Goal: Information Seeking & Learning: Compare options

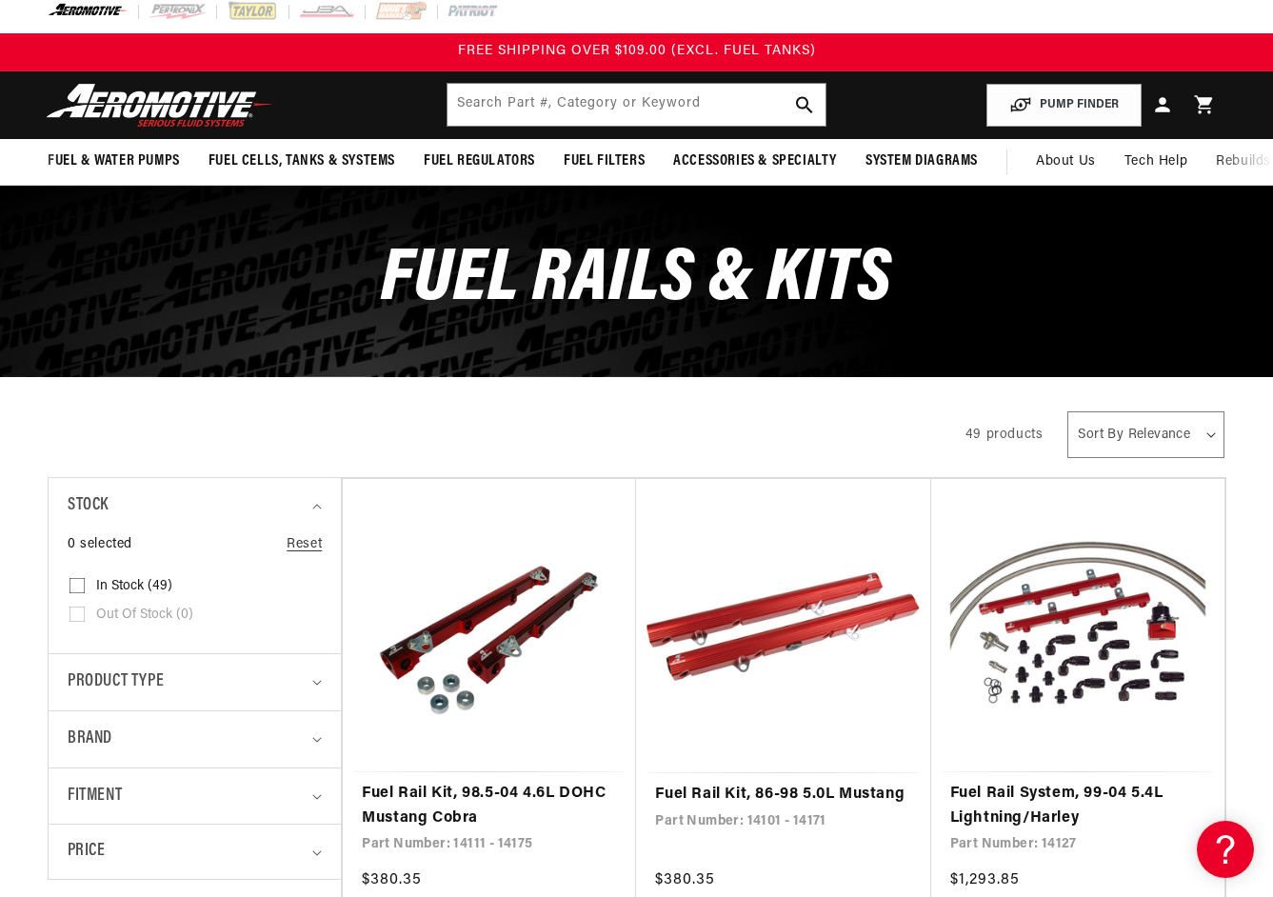
scroll to position [70, 0]
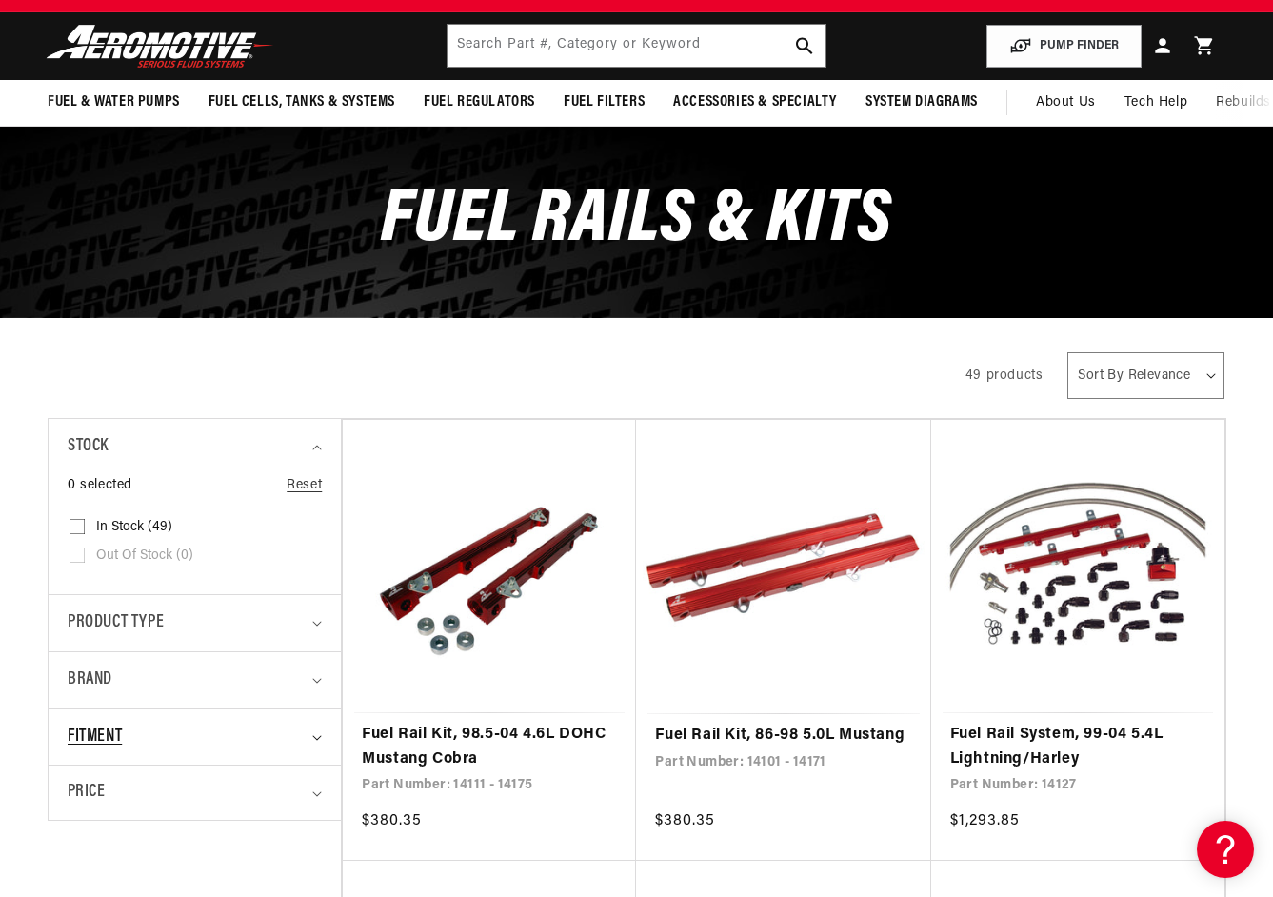
click at [313, 737] on icon "Fitment (0 selected)" at bounding box center [317, 738] width 10 height 6
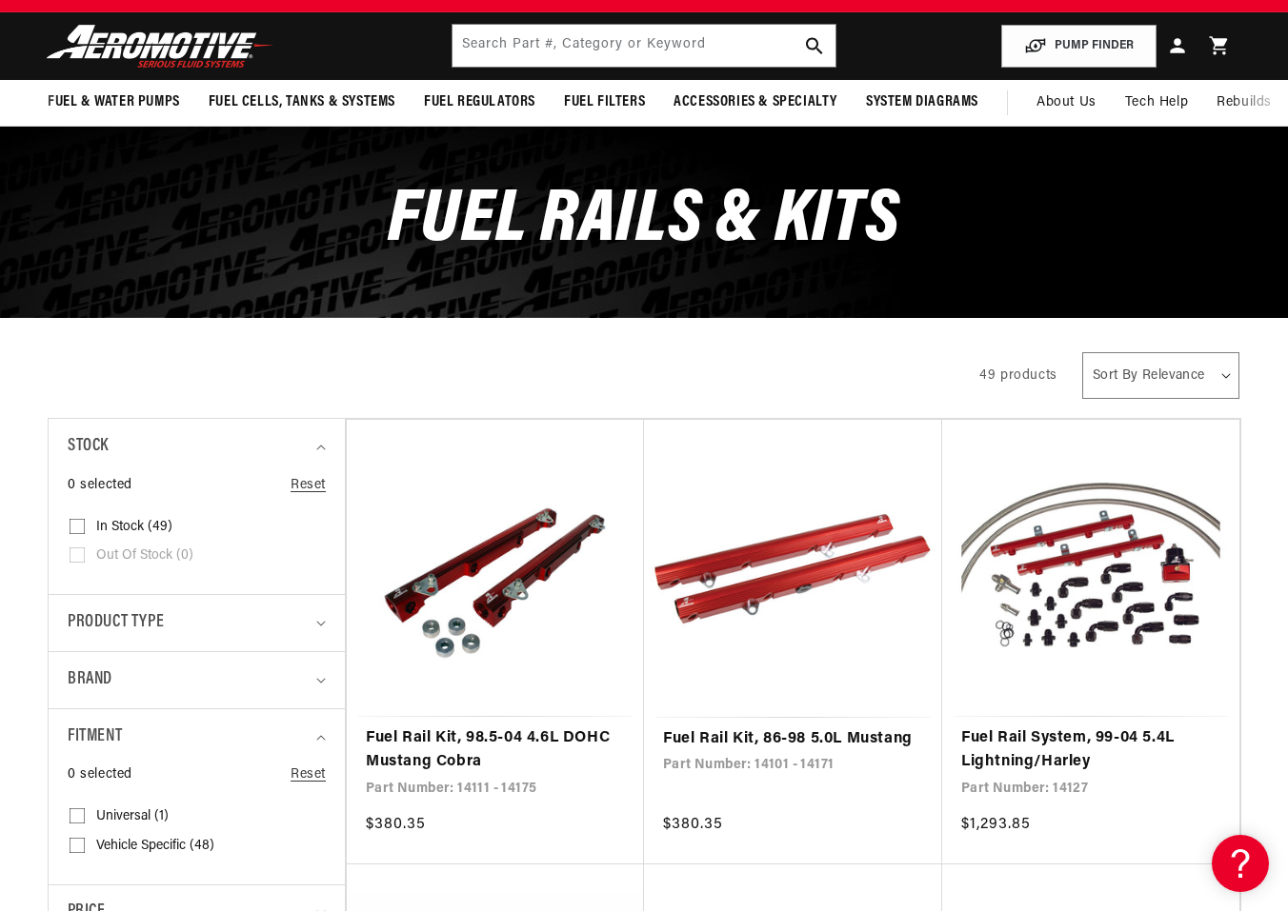
click at [80, 816] on div "Close dialog NOT SO FAST! No time to browse? No problem. Sign up and we'll keep…" at bounding box center [644, 455] width 1288 height 911
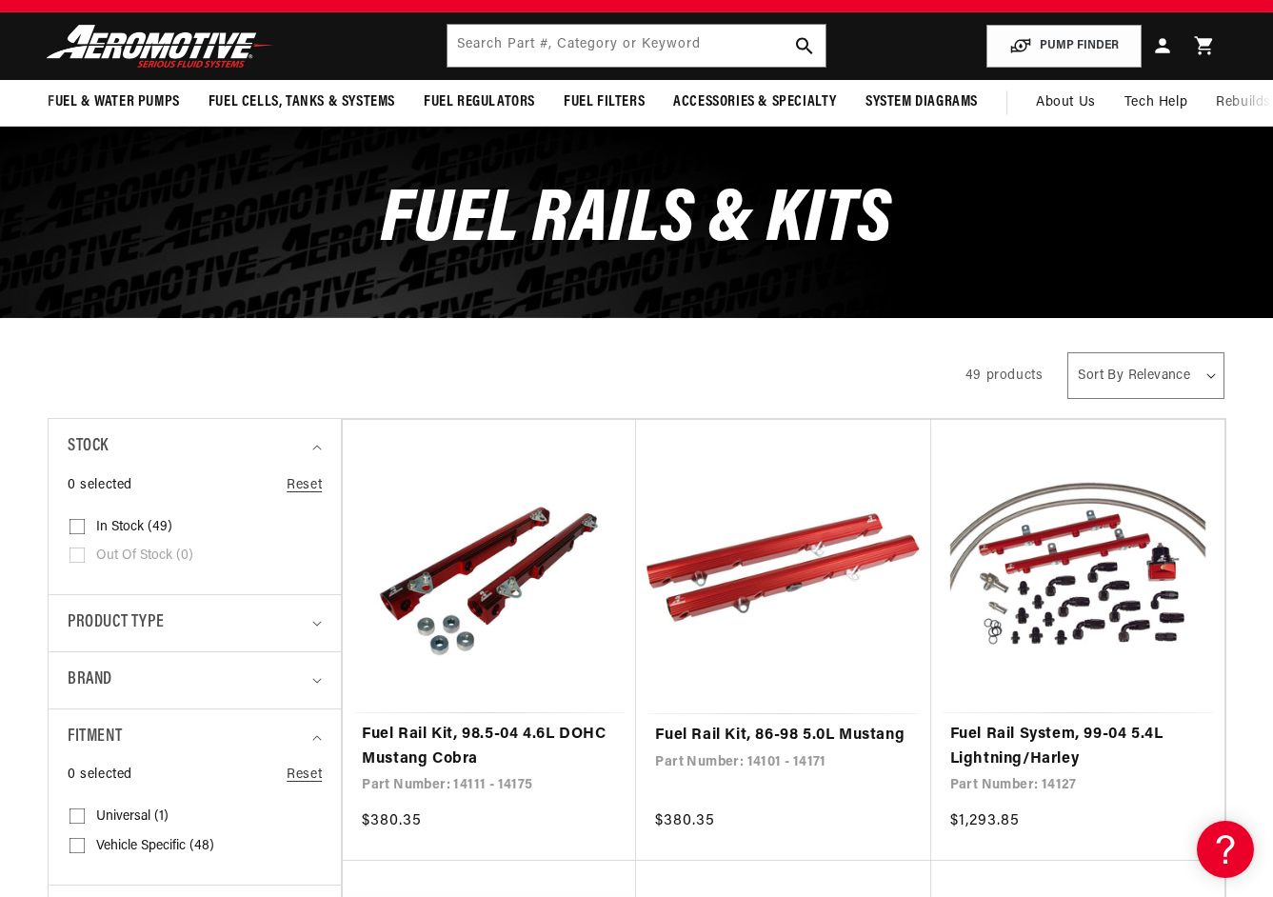
click at [80, 816] on input "Universal (1) Universal (1 product)" at bounding box center [77, 819] width 15 height 15
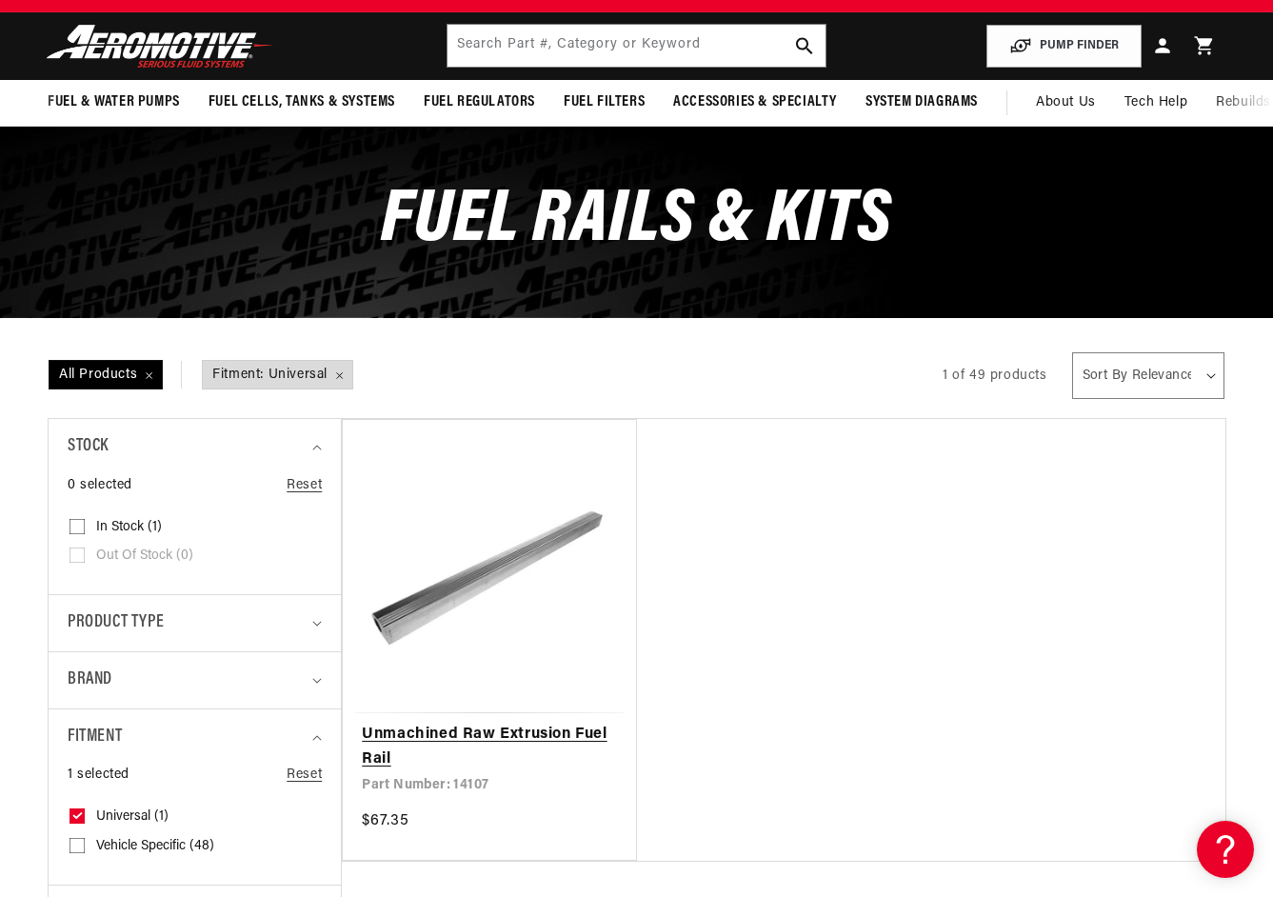
click at [458, 723] on link "Unmachined Raw Extrusion Fuel Rail" at bounding box center [489, 747] width 255 height 49
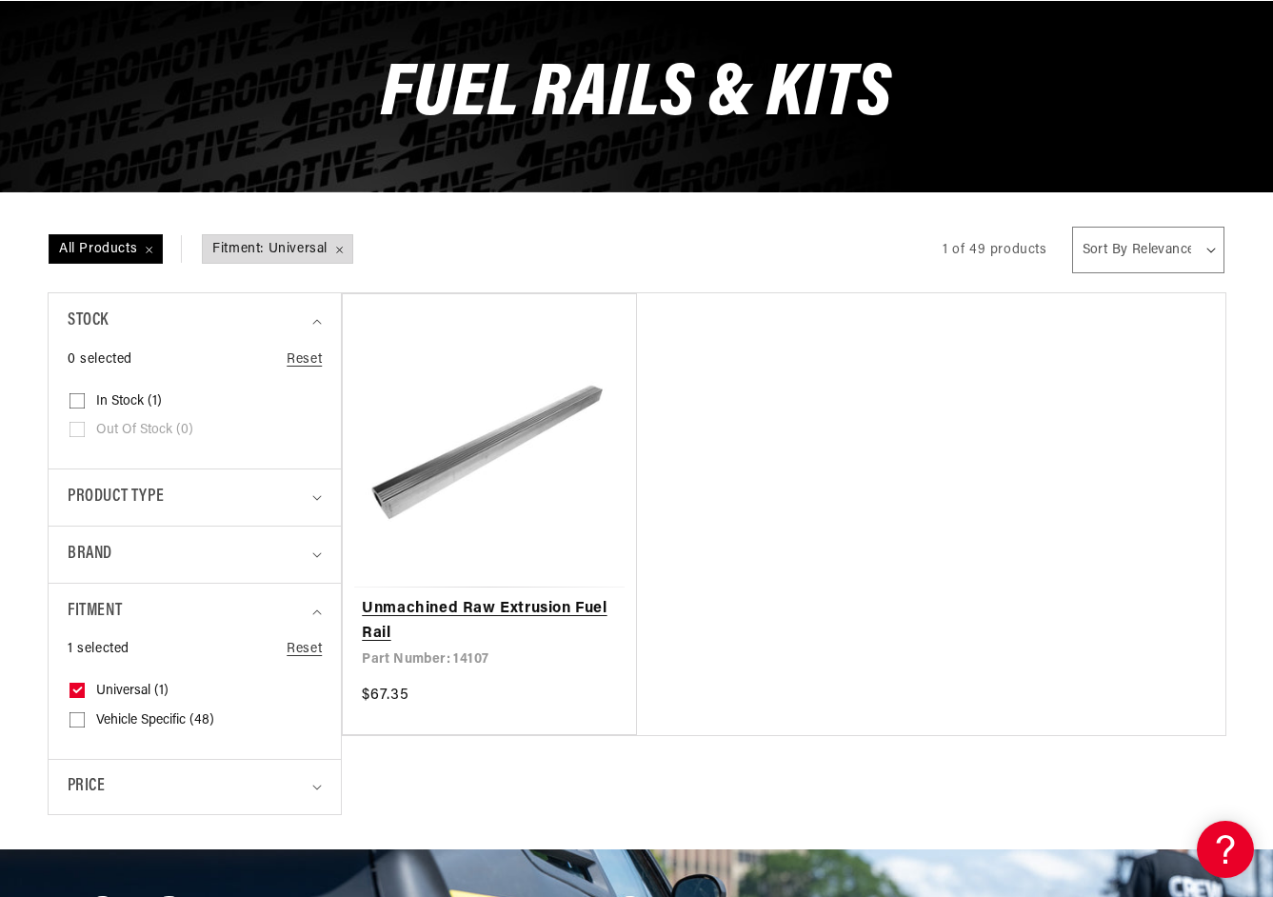
scroll to position [196, 0]
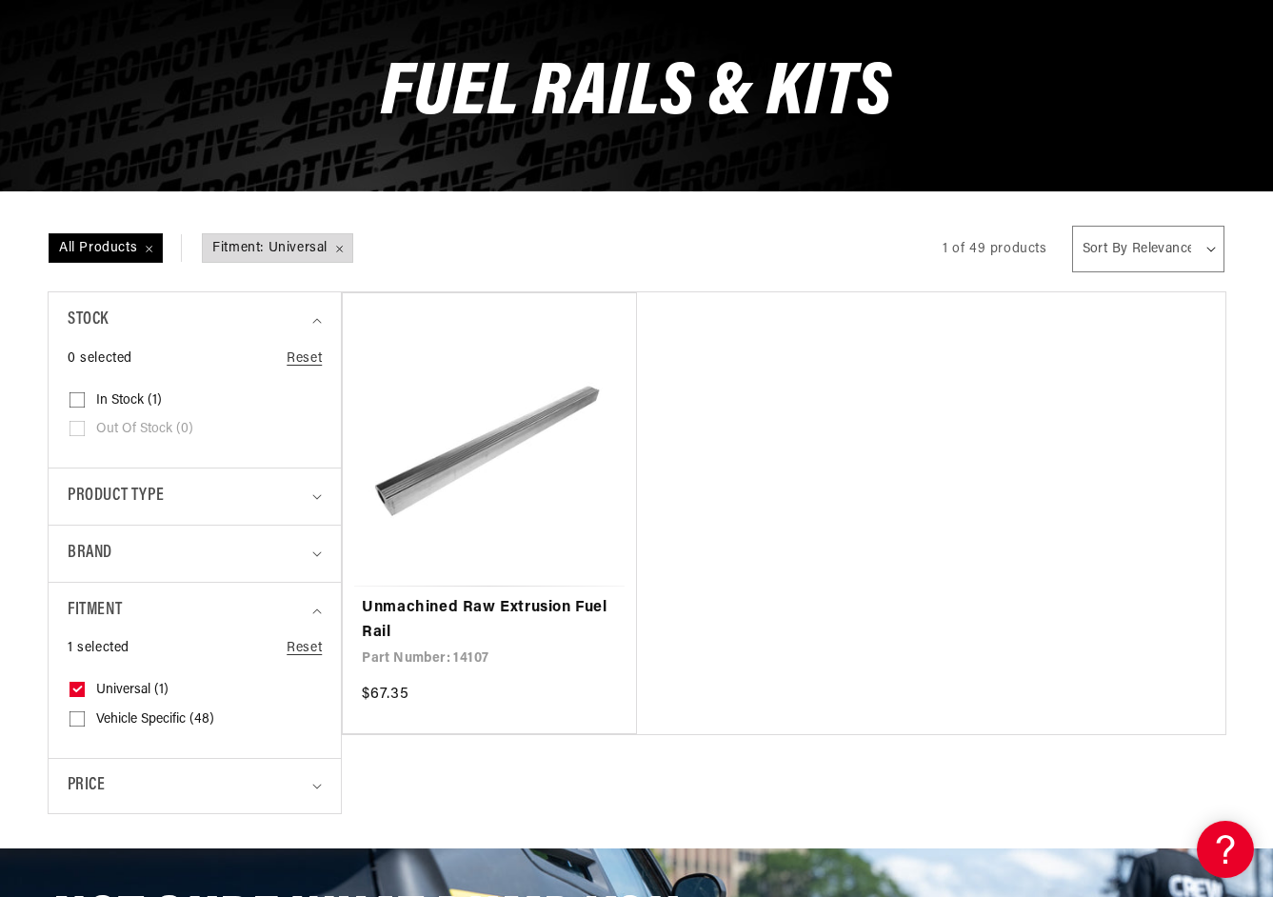
click at [87, 688] on label "Universal (1) Universal (1 product)" at bounding box center [189, 690] width 239 height 29
click at [85, 688] on input "Universal (1) Universal (1 product)" at bounding box center [77, 693] width 15 height 15
checkbox input "false"
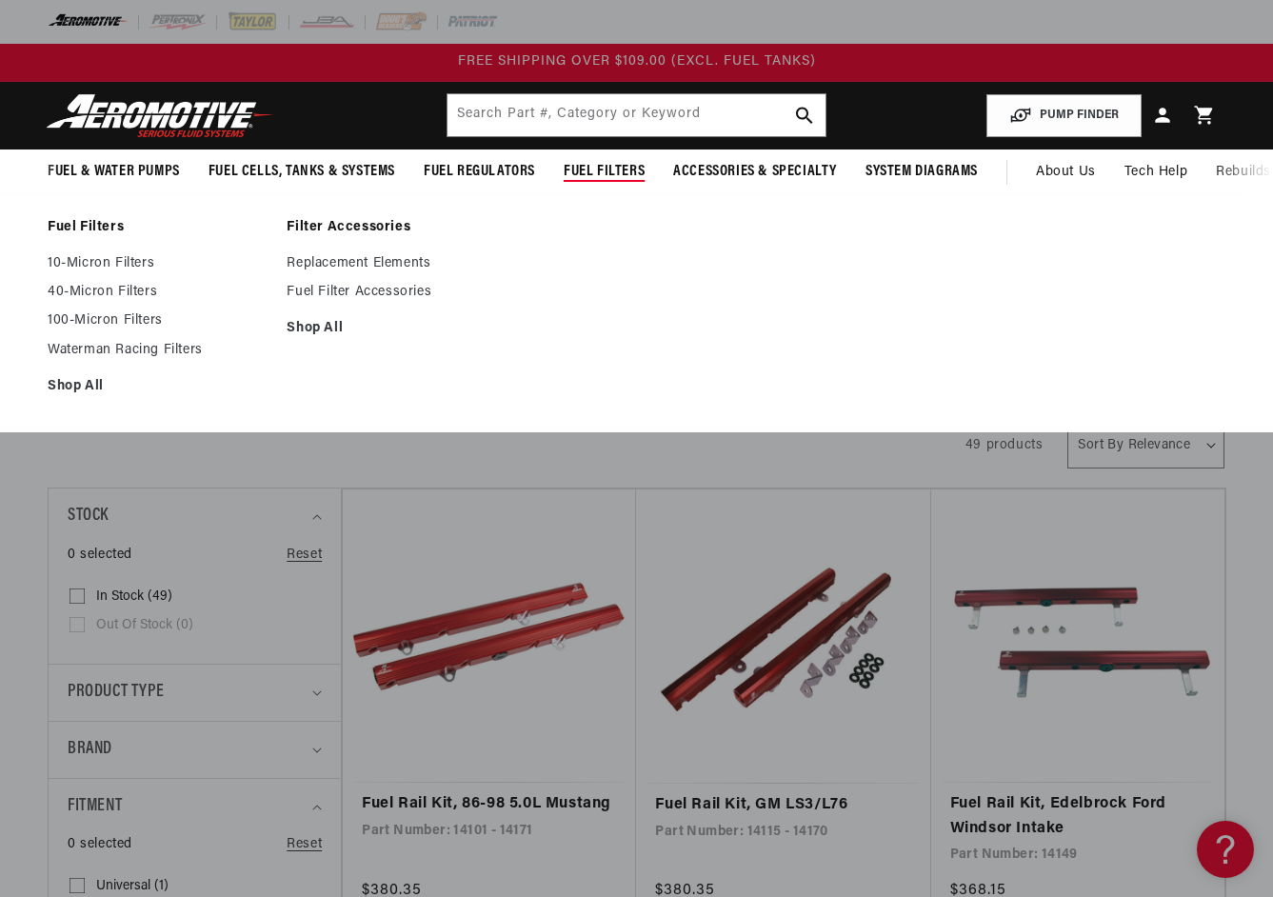
click at [594, 172] on span "Fuel Filters" at bounding box center [604, 172] width 81 height 20
click at [590, 172] on span "Fuel Filters" at bounding box center [604, 172] width 81 height 20
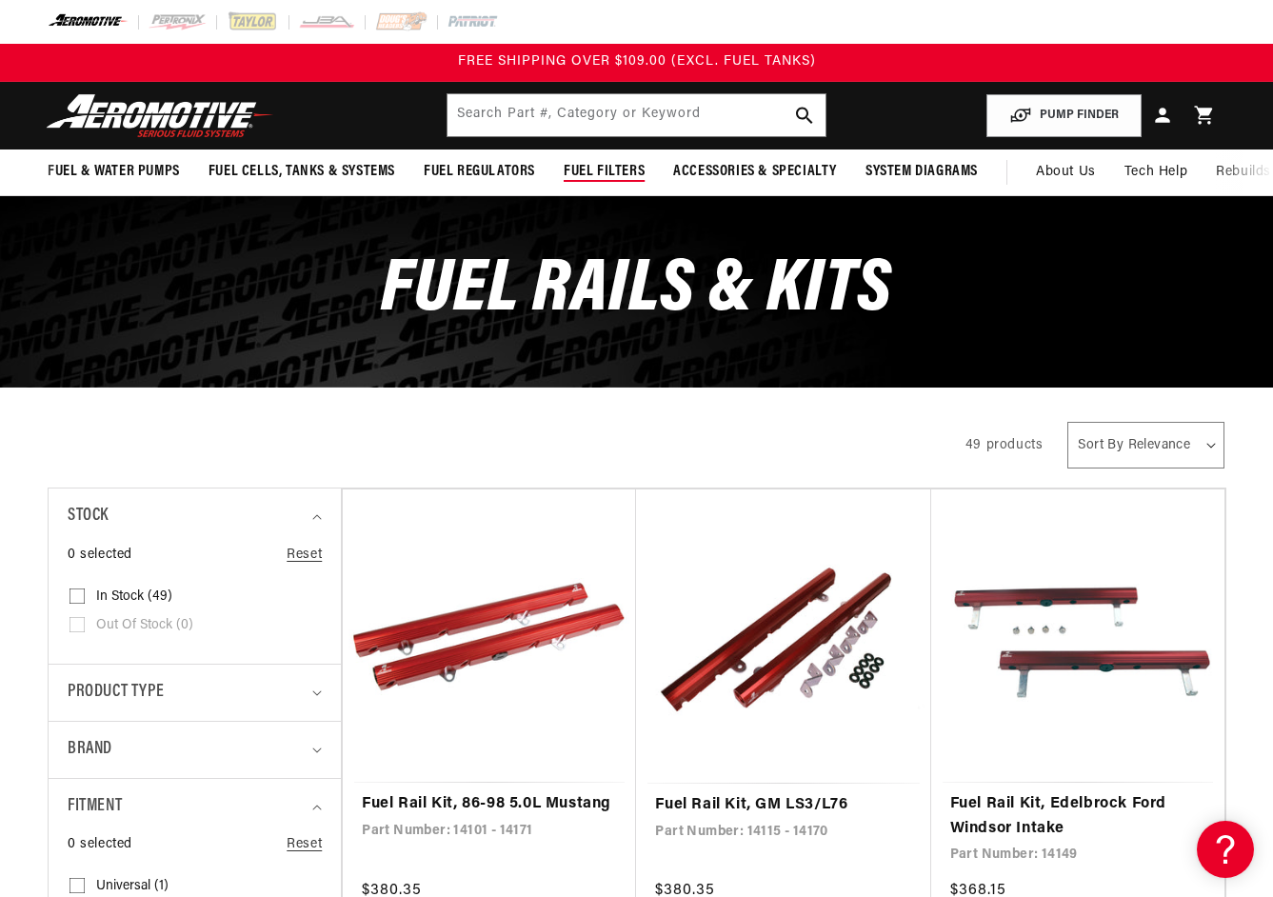
click at [590, 172] on span "Fuel Filters" at bounding box center [604, 172] width 81 height 20
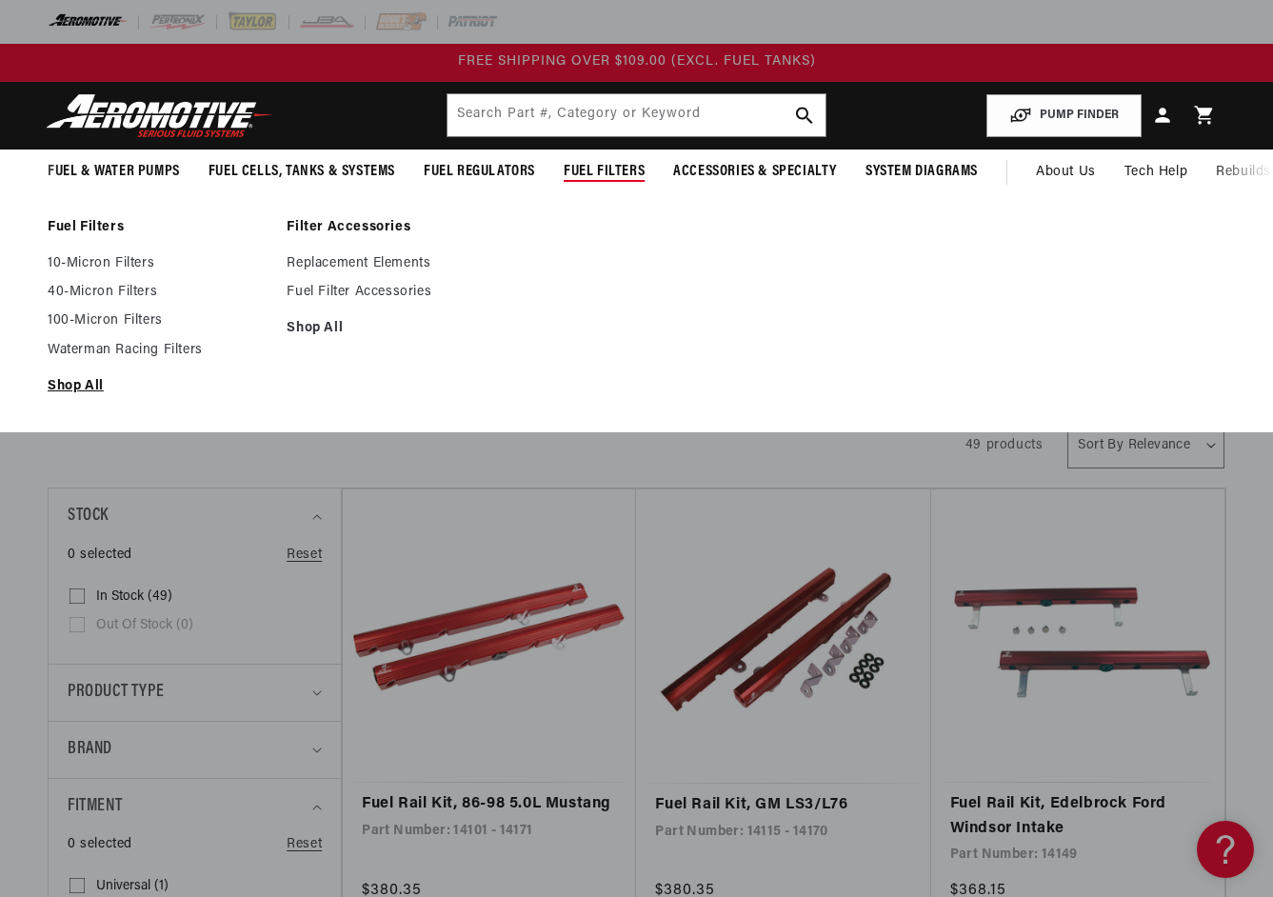
click at [71, 390] on link "Shop All" at bounding box center [158, 386] width 220 height 17
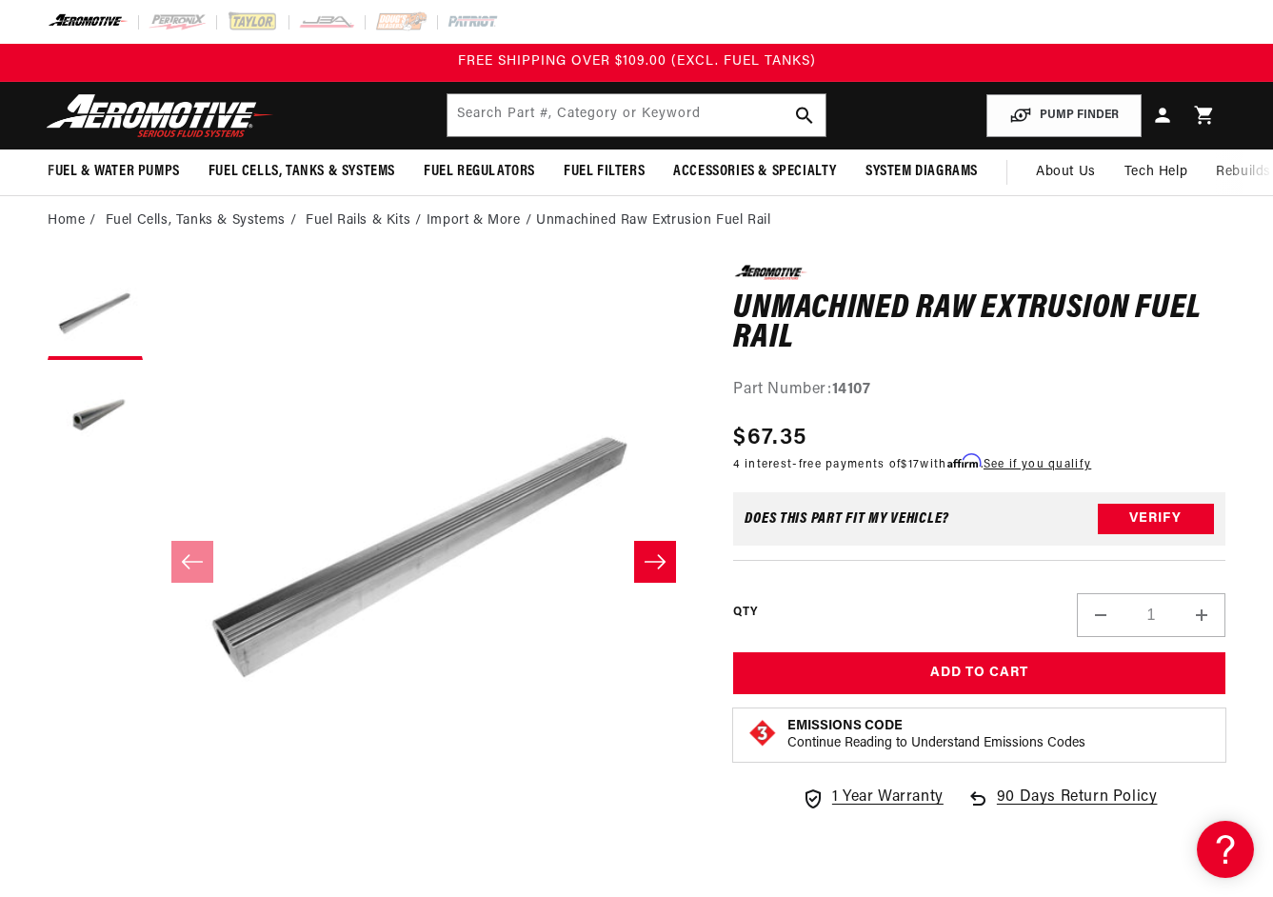
click at [659, 577] on button "Slide right" at bounding box center [655, 562] width 42 height 42
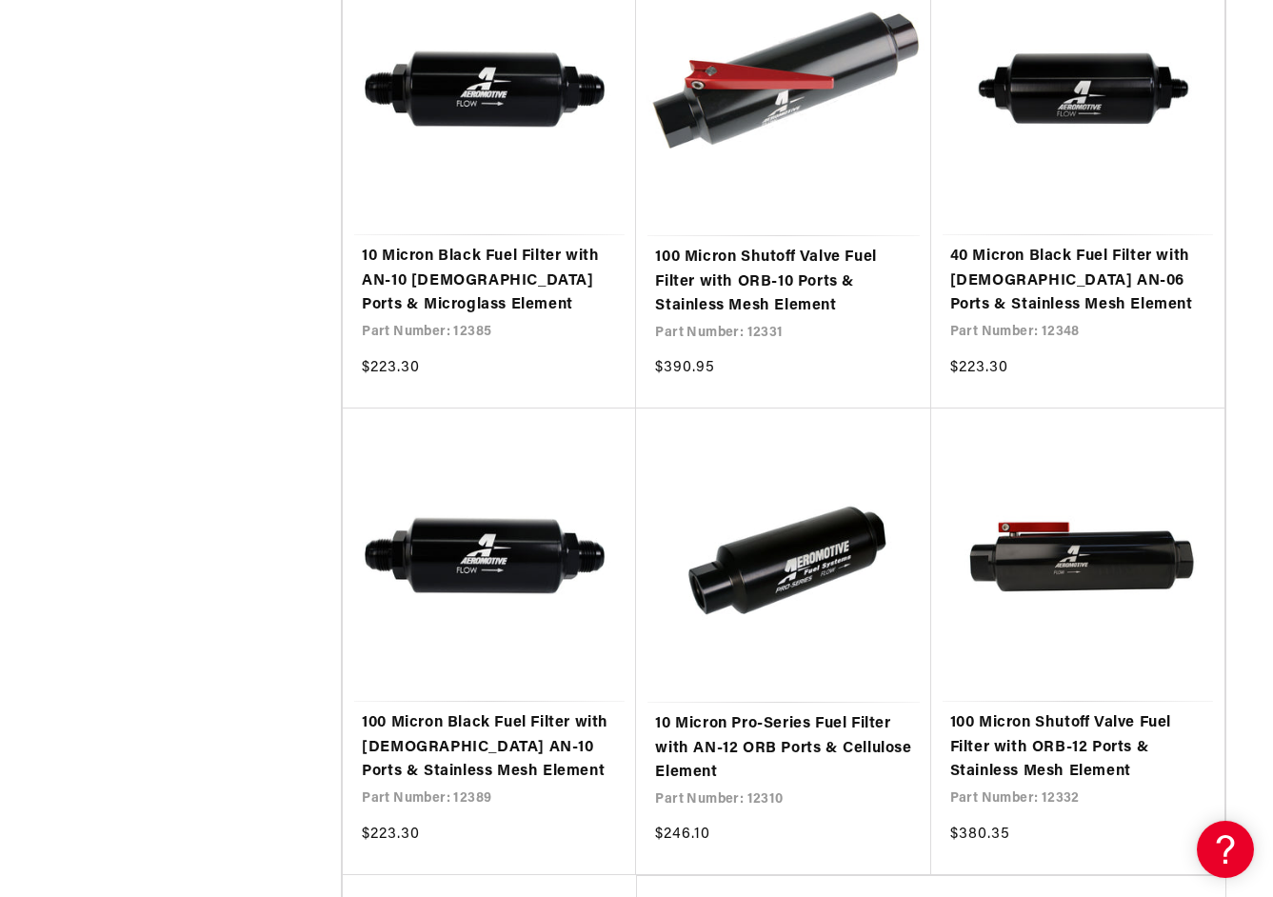
scroll to position [3726, 0]
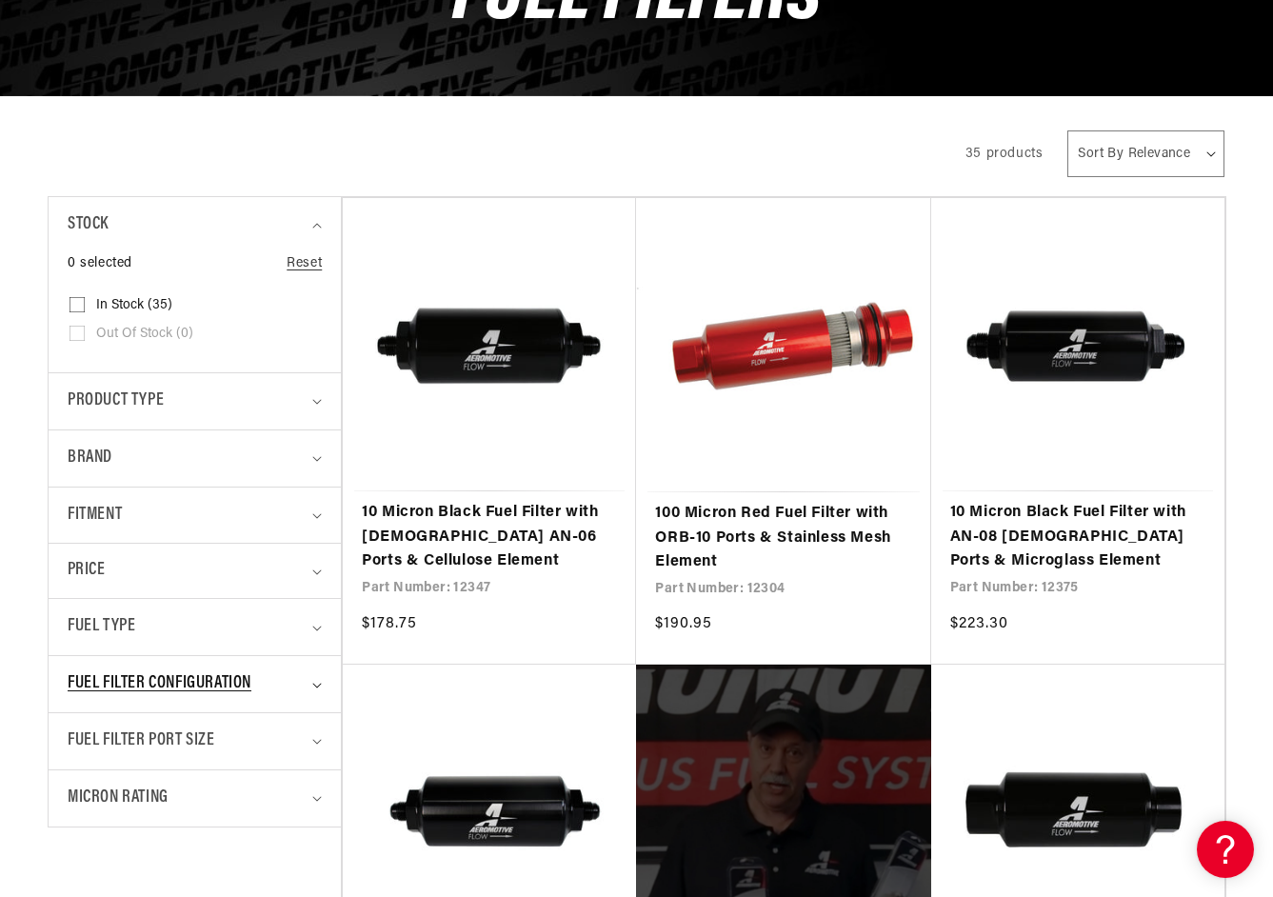
scroll to position [369, 0]
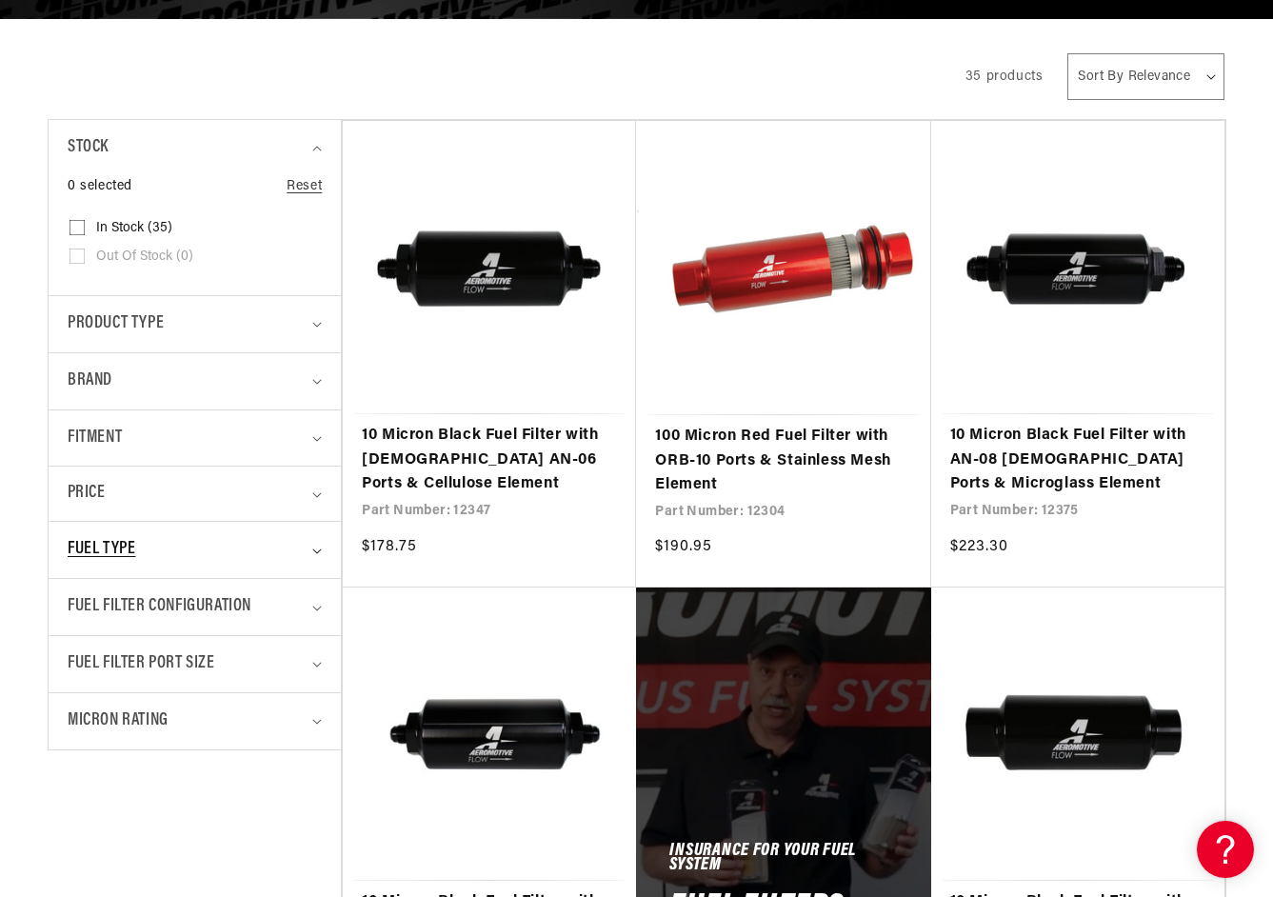
click at [201, 546] on div "Fuel Type" at bounding box center [187, 550] width 238 height 28
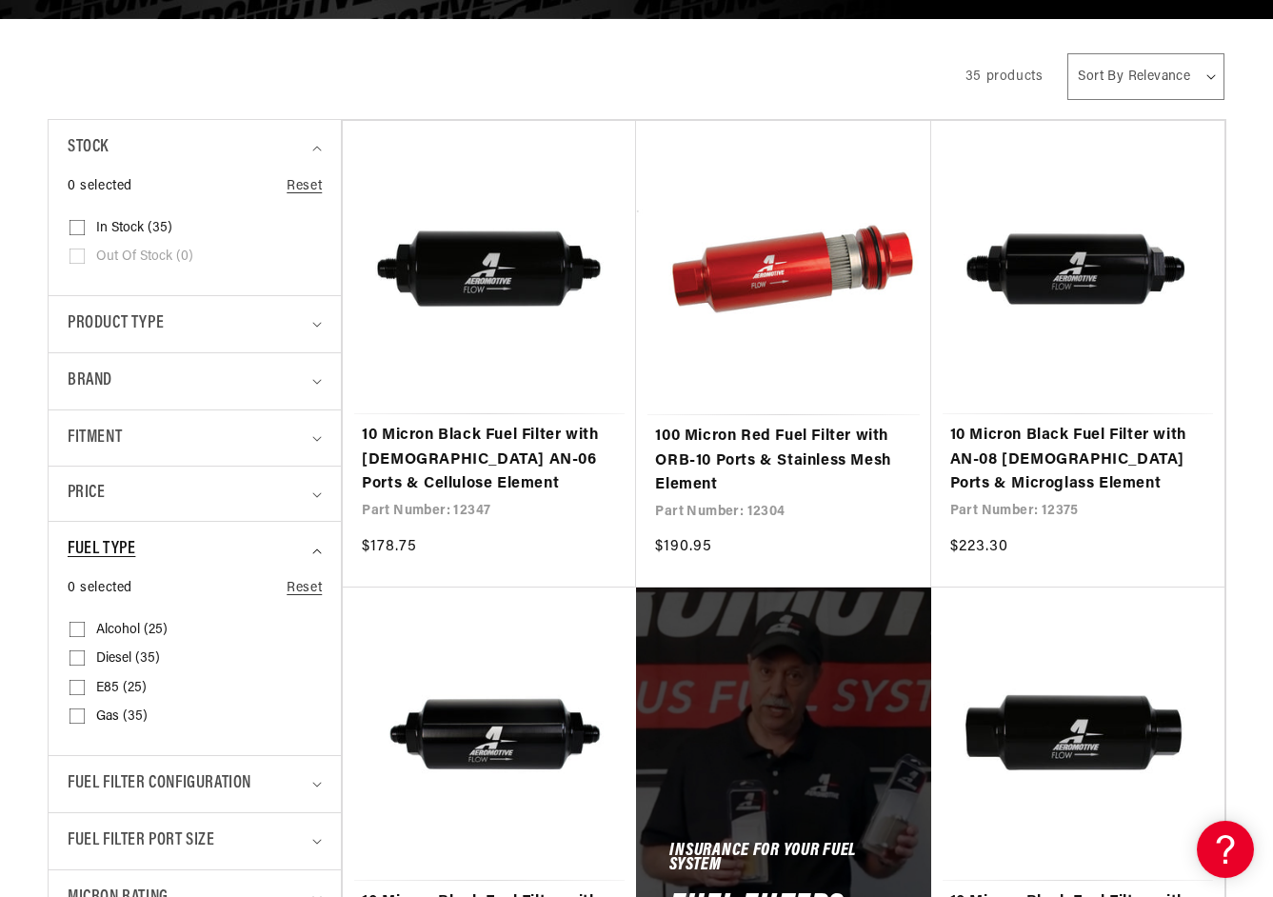
click at [201, 546] on div "Fuel Type" at bounding box center [187, 550] width 238 height 28
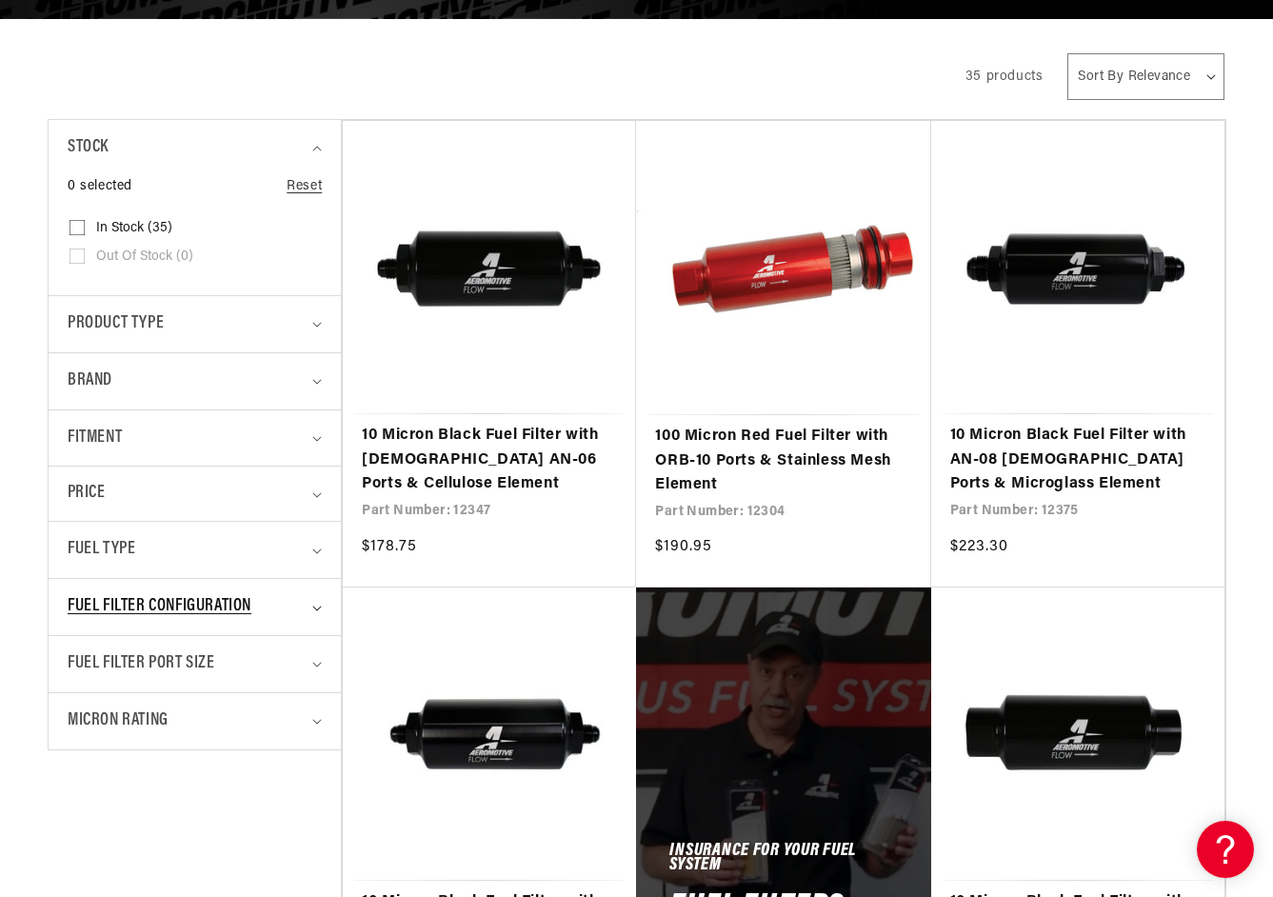
click at [314, 606] on icon "Fuel Filter Configuration (0 selected)" at bounding box center [317, 609] width 10 height 6
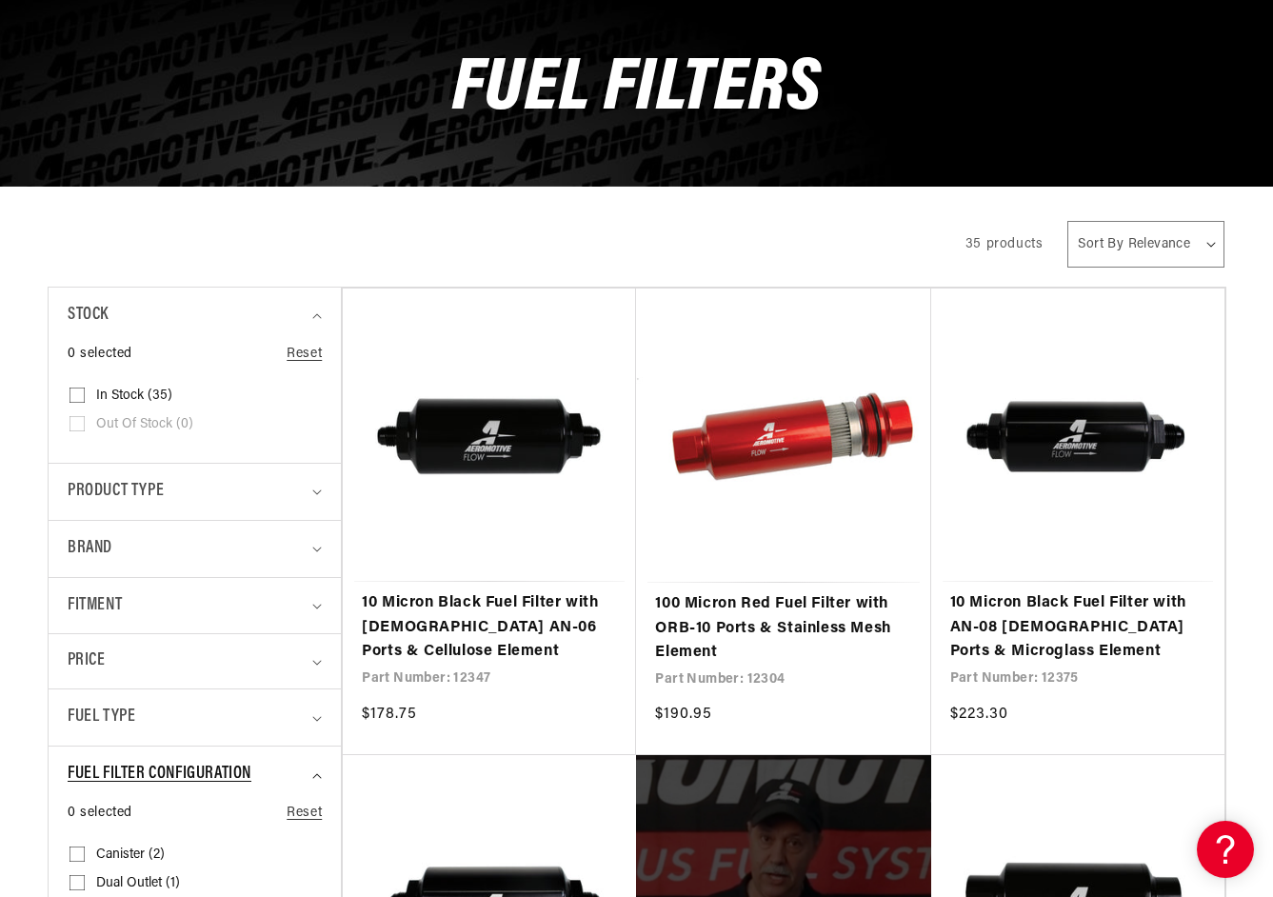
scroll to position [0, 0]
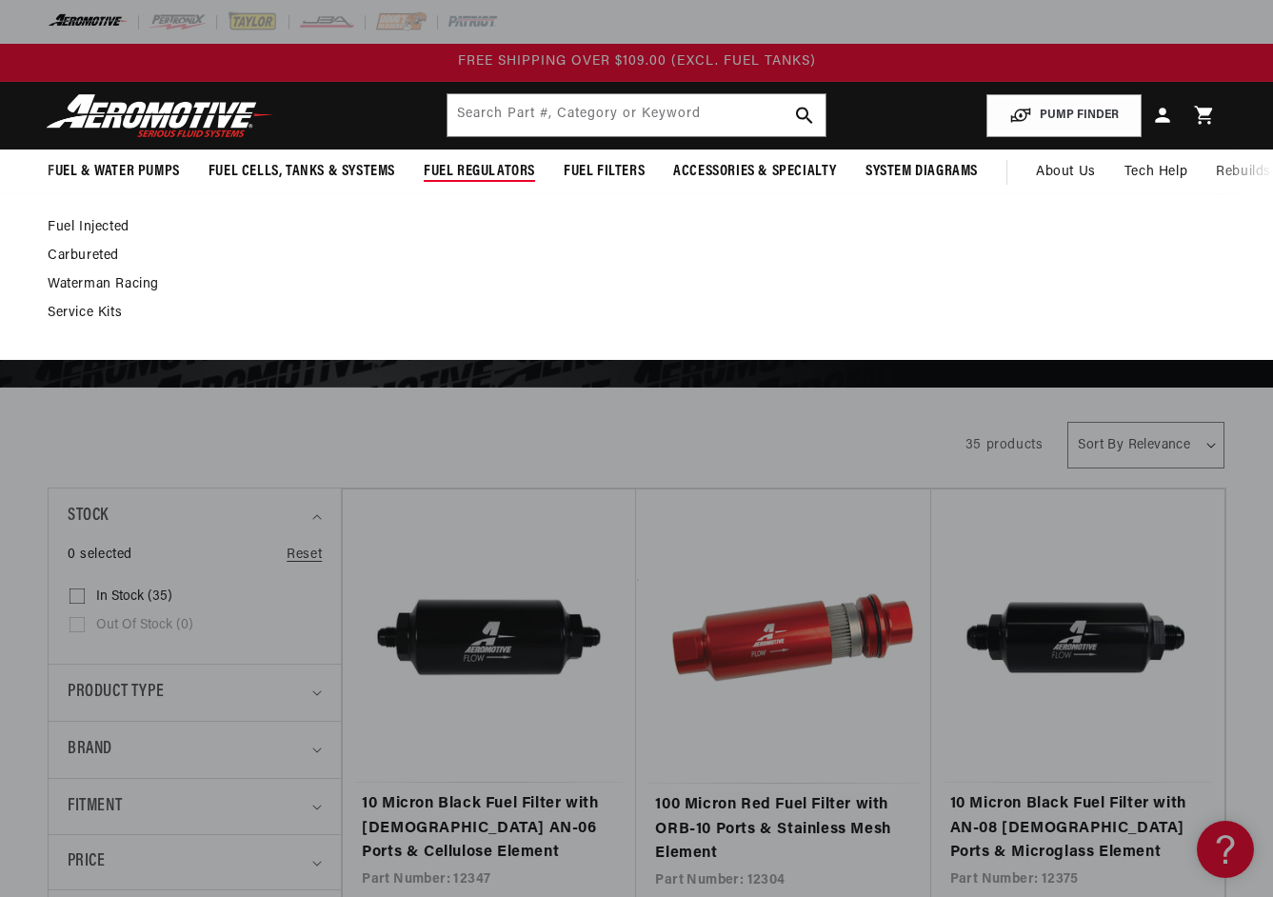
click at [460, 174] on span "Fuel Regulators" at bounding box center [479, 172] width 111 height 20
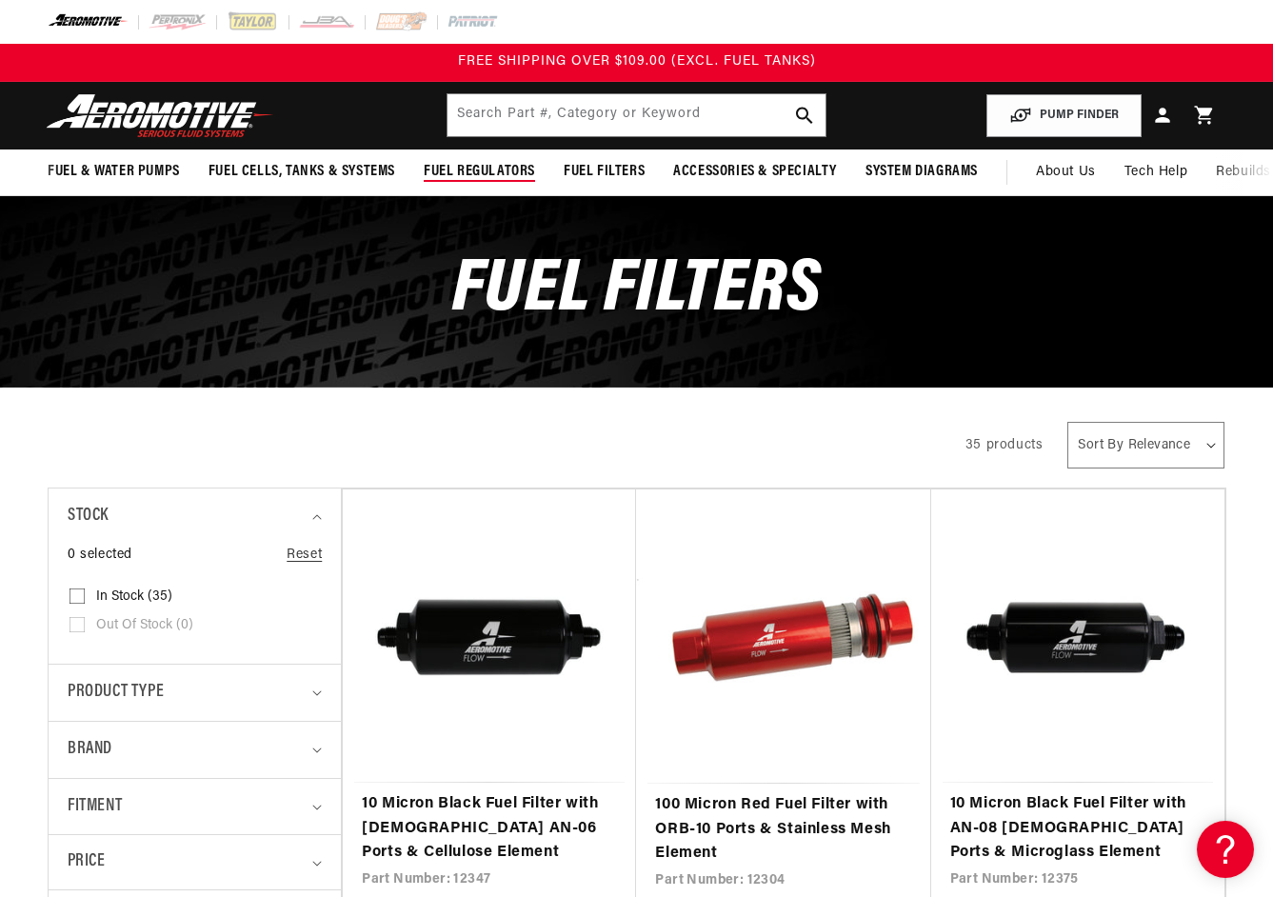
click at [460, 174] on span "Fuel Regulators" at bounding box center [479, 172] width 111 height 20
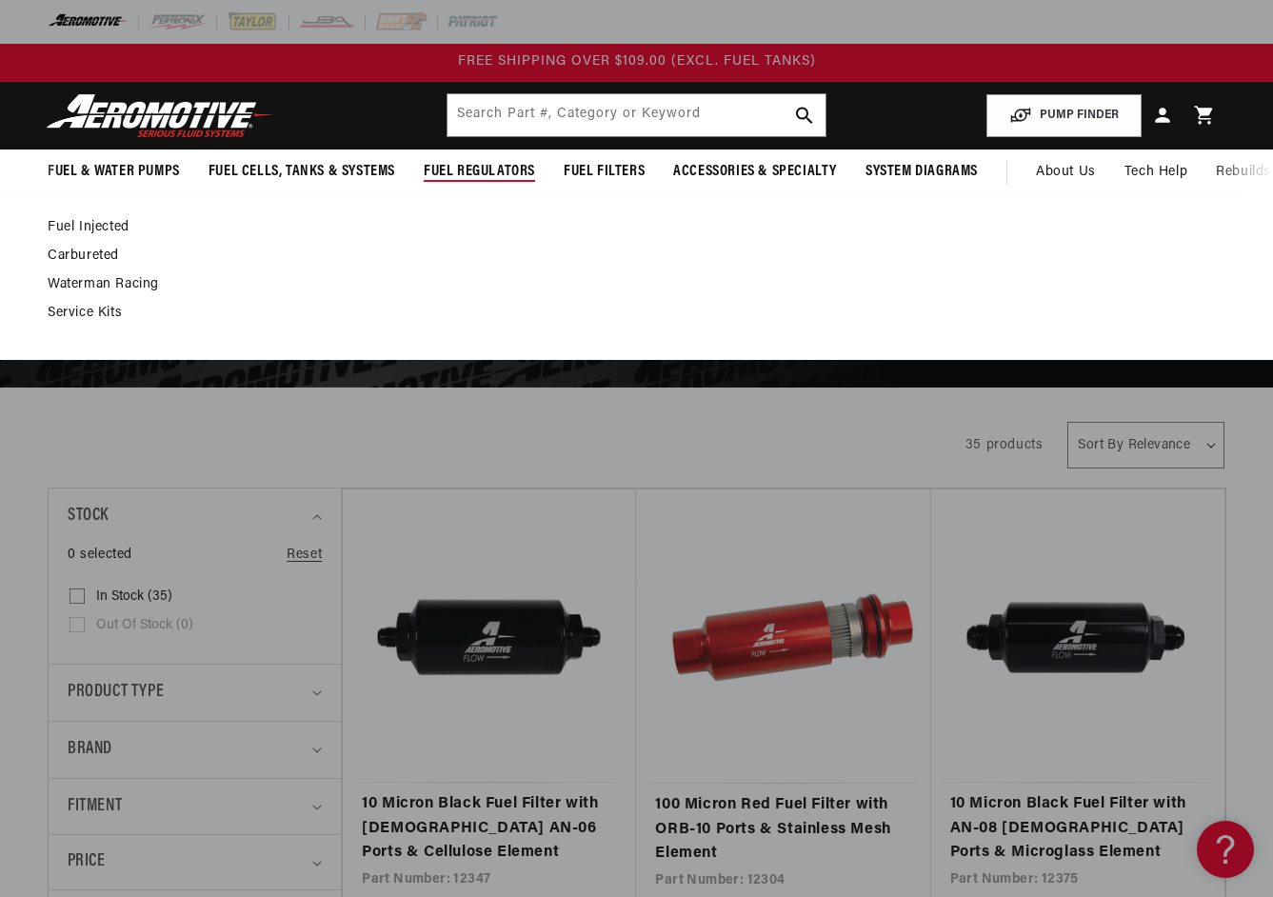
click at [460, 174] on span "Fuel Regulators" at bounding box center [479, 172] width 111 height 20
click at [108, 226] on link "Fuel Injected" at bounding box center [627, 227] width 1159 height 17
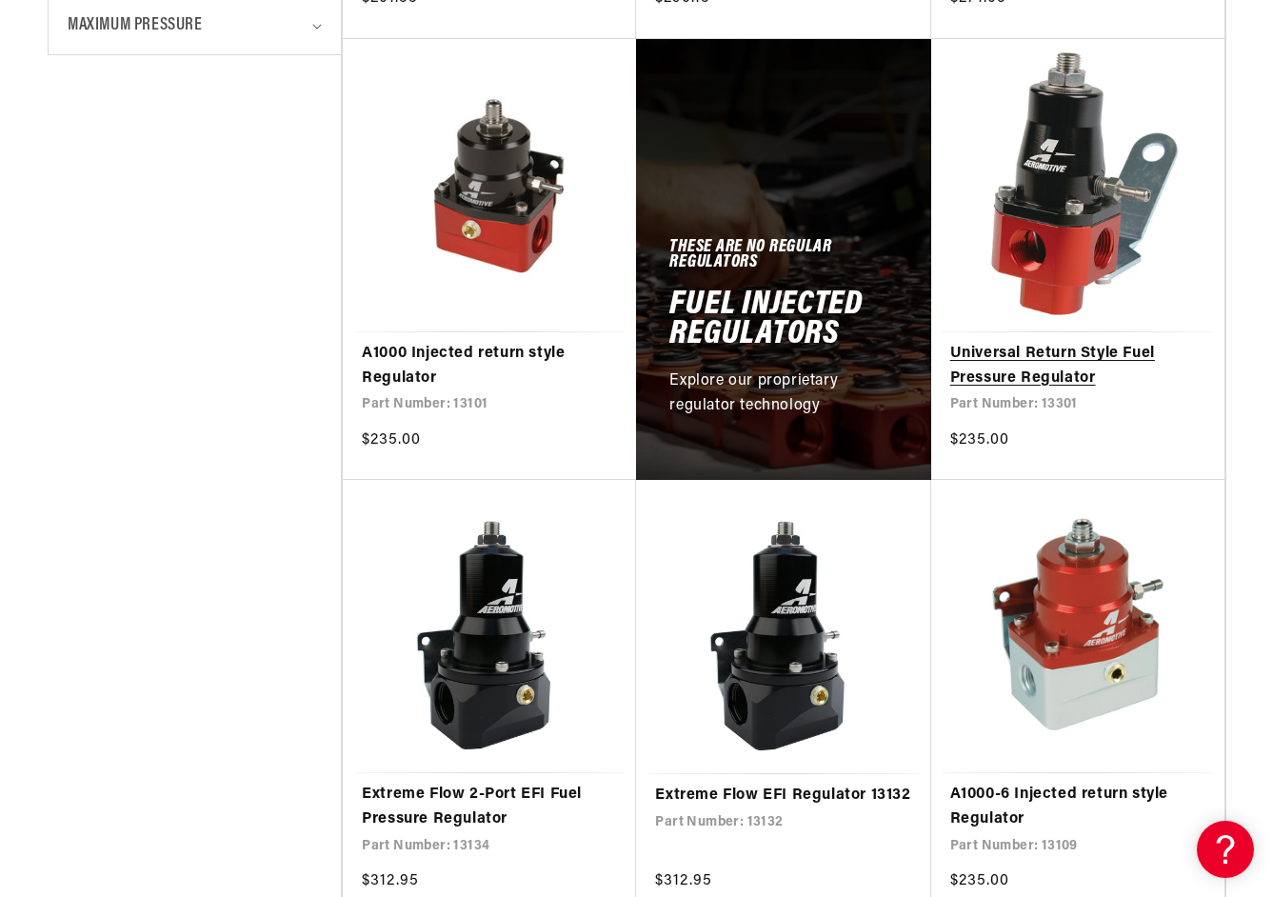
scroll to position [972, 0]
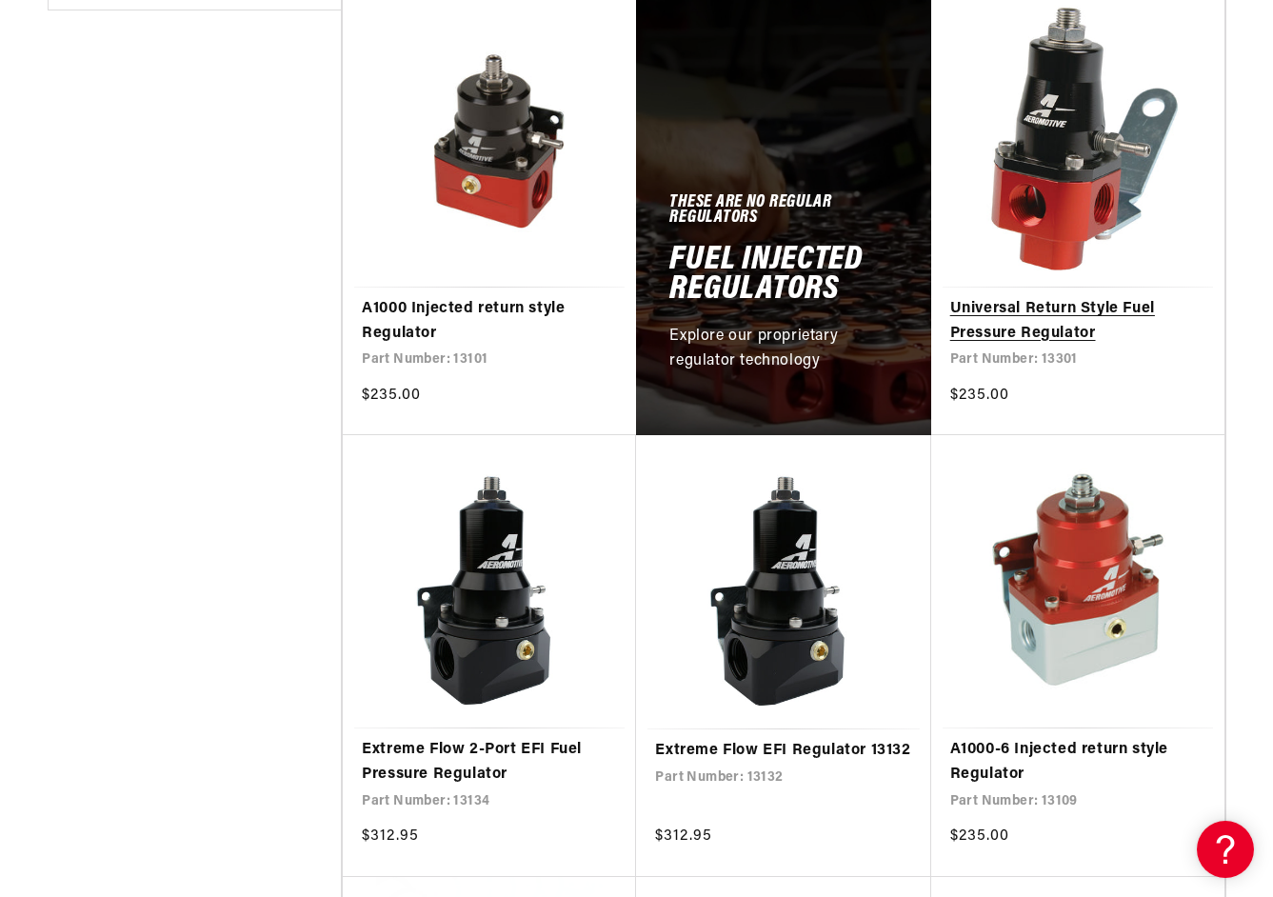
click at [1015, 304] on link "Universal Return Style Fuel Pressure Regulator" at bounding box center [1077, 321] width 255 height 49
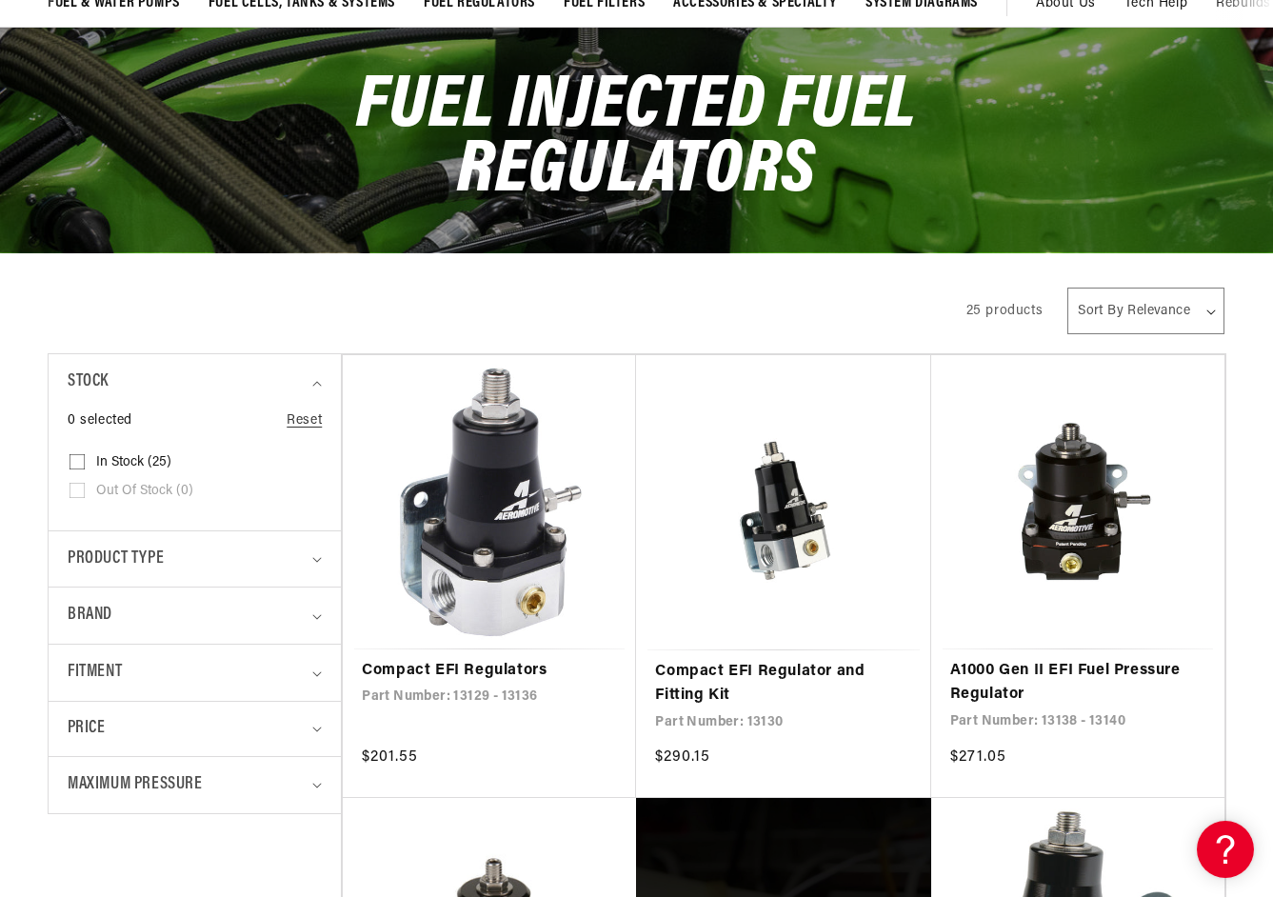
scroll to position [196, 0]
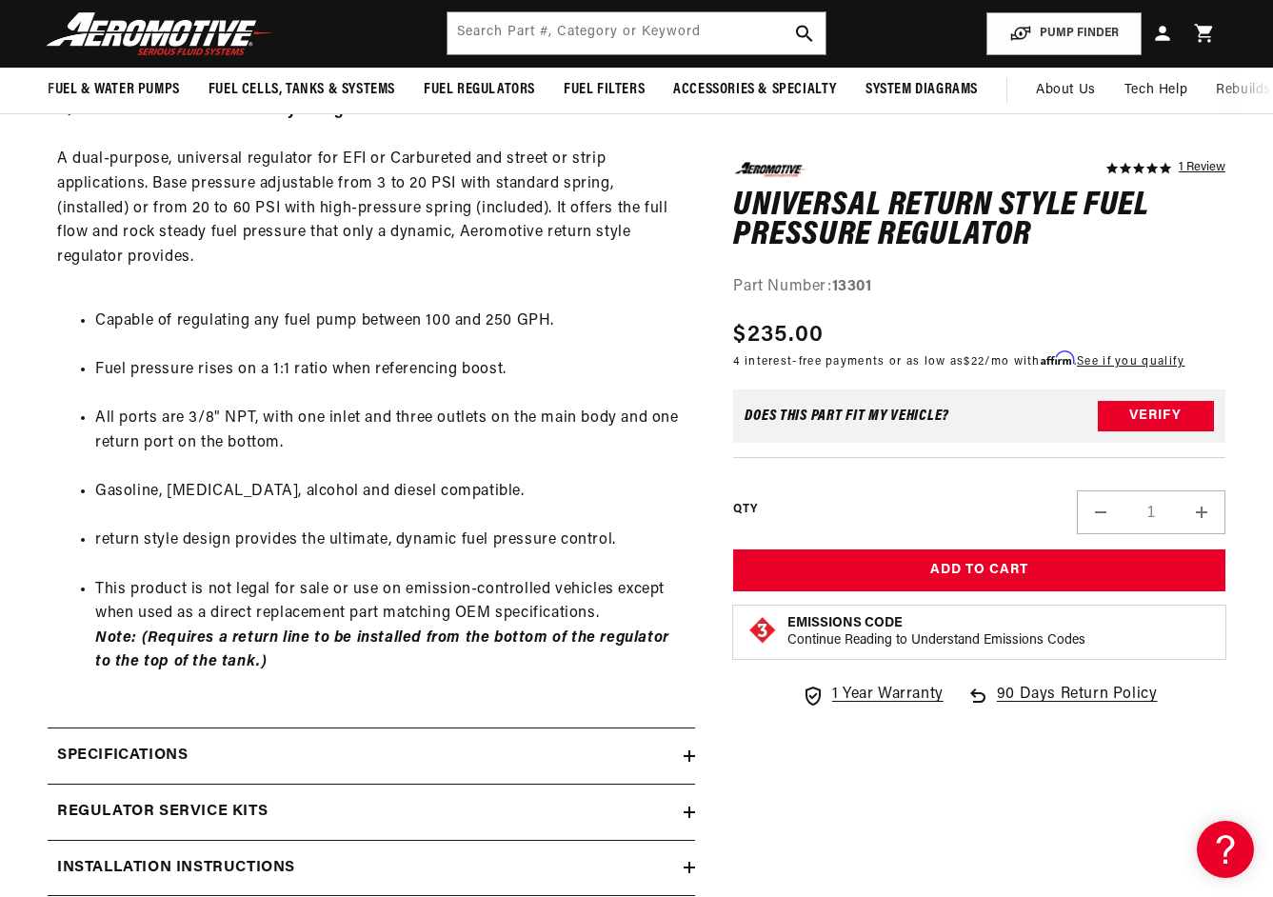
scroll to position [764, 0]
